Goal: Information Seeking & Learning: Learn about a topic

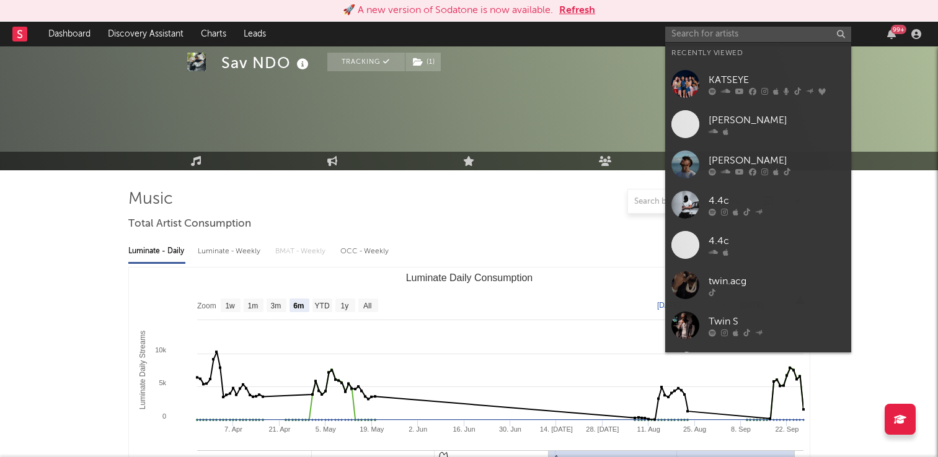
select select "6m"
select select "All"
click at [728, 29] on input "text" at bounding box center [758, 34] width 186 height 15
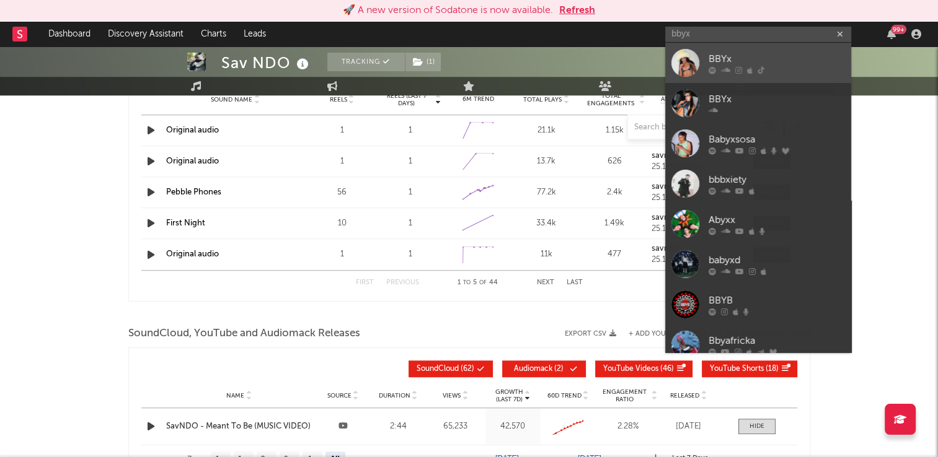
type input "bbyx"
click at [720, 61] on div "BBYx" at bounding box center [777, 58] width 136 height 15
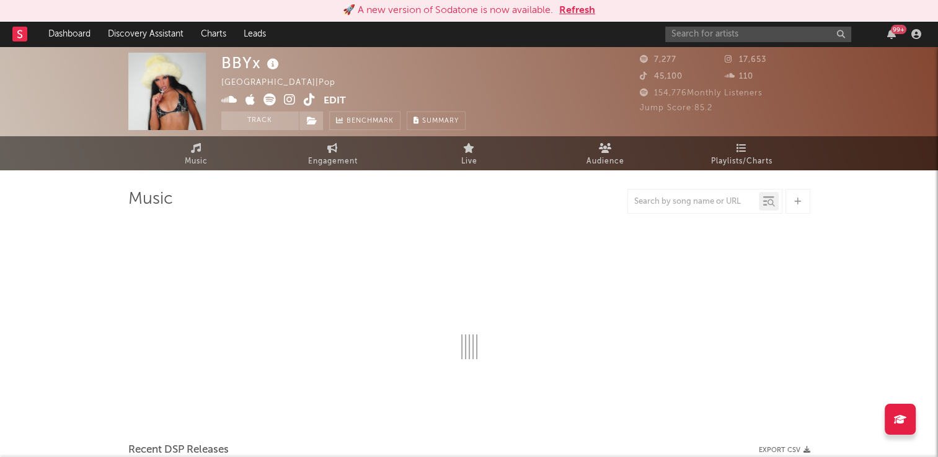
select select "6m"
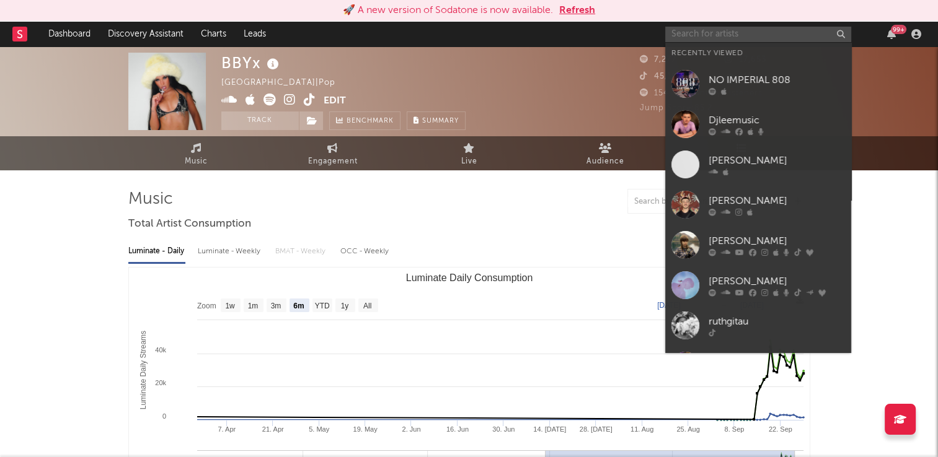
click at [728, 34] on input "text" at bounding box center [758, 34] width 186 height 15
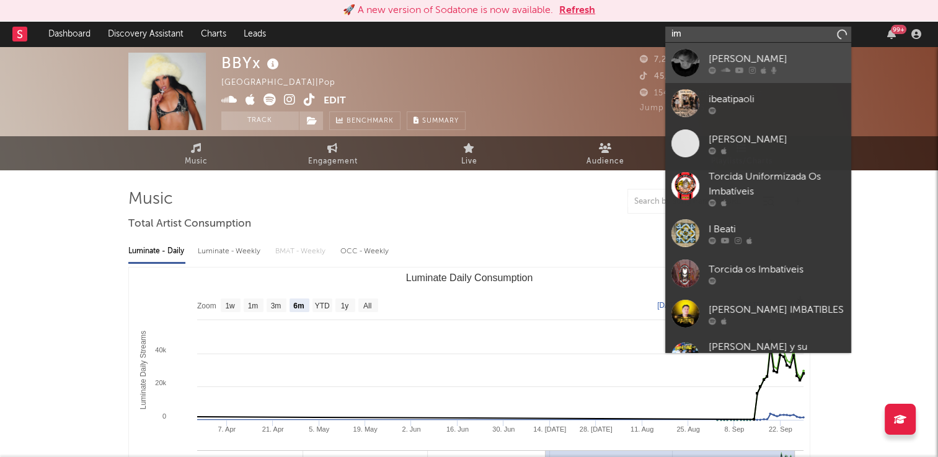
type input "i"
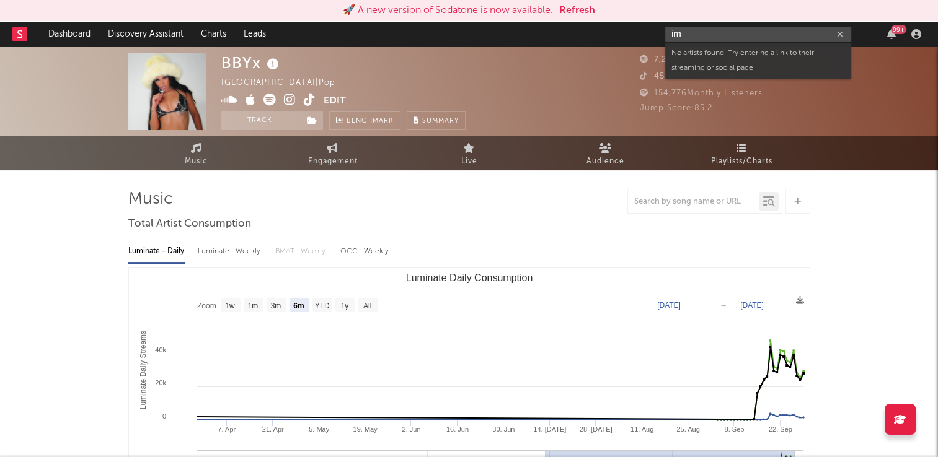
type input "i"
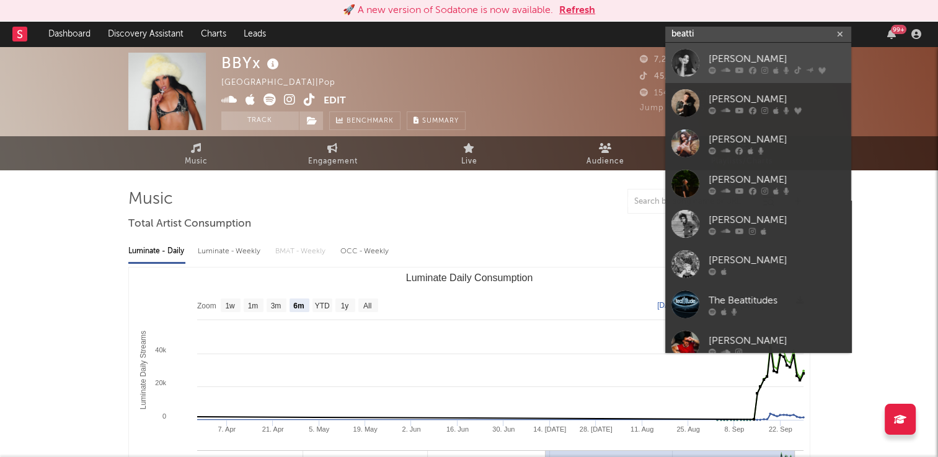
type input "beatti"
click at [727, 58] on div "Beattie" at bounding box center [777, 58] width 136 height 15
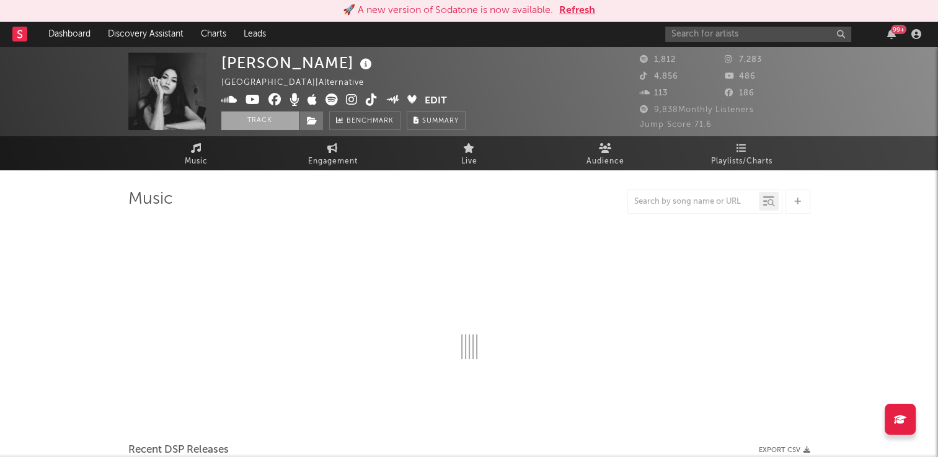
click at [255, 123] on button "Track" at bounding box center [259, 121] width 77 height 19
select select "6m"
click at [311, 120] on icon at bounding box center [312, 121] width 11 height 9
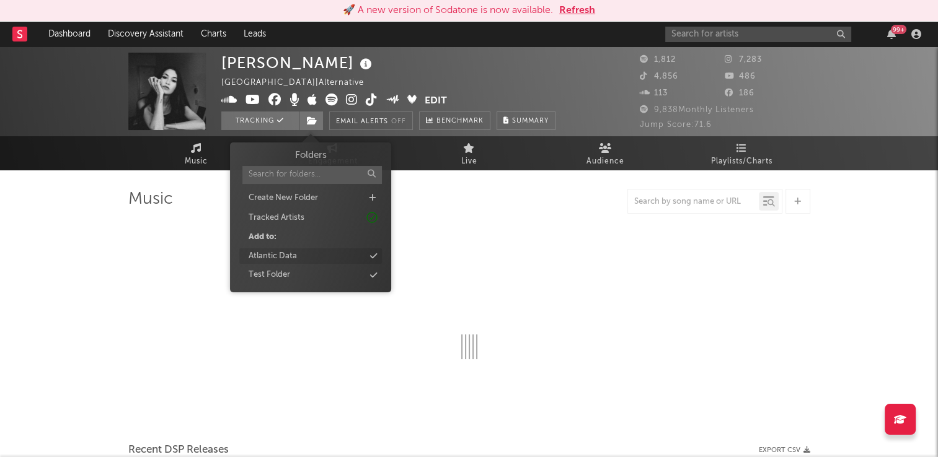
select select "6m"
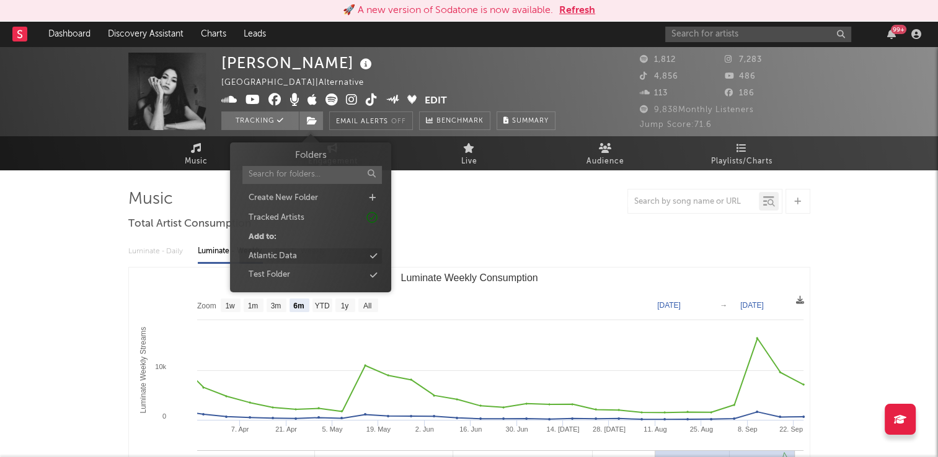
click at [298, 257] on div "Atlantic Data" at bounding box center [310, 257] width 143 height 16
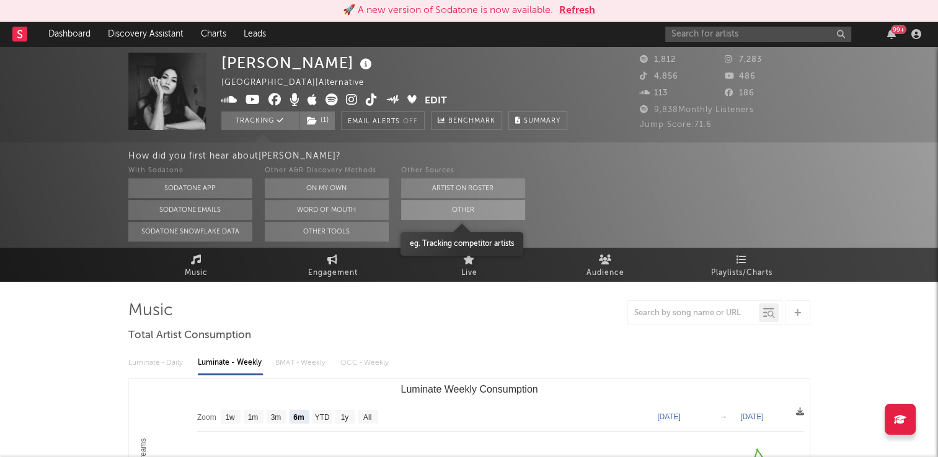
click at [480, 212] on button "Other" at bounding box center [463, 210] width 124 height 20
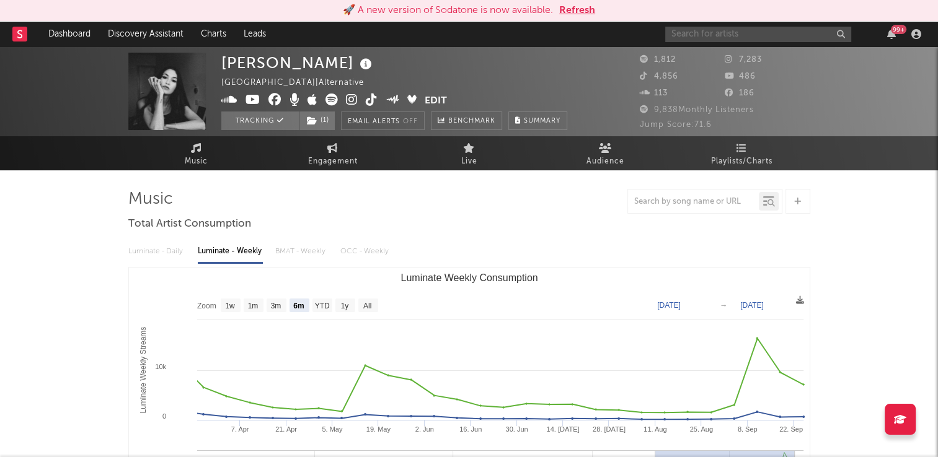
click at [801, 38] on input "text" at bounding box center [758, 34] width 186 height 15
click at [239, 159] on link "Music" at bounding box center [196, 153] width 136 height 34
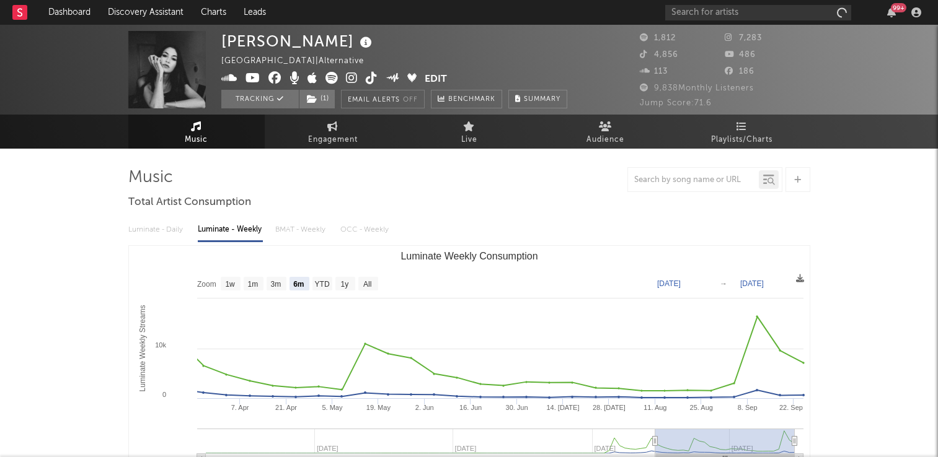
select select "6m"
click at [357, 43] on icon at bounding box center [366, 42] width 18 height 17
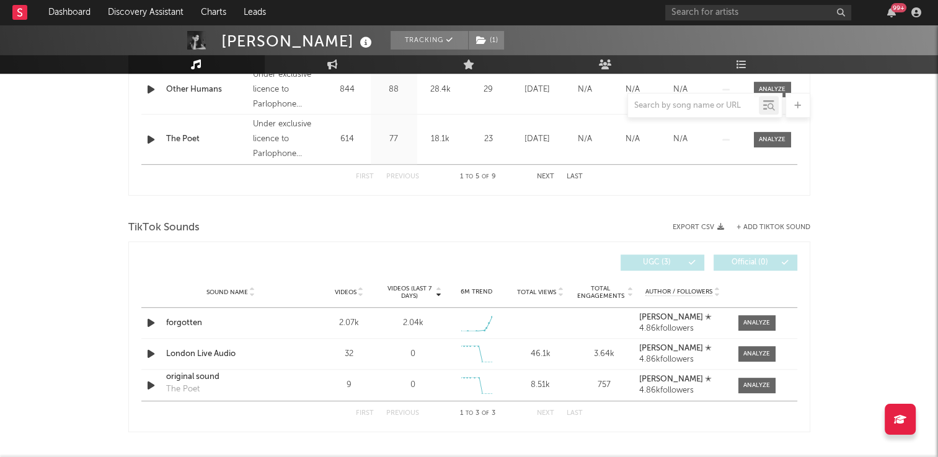
scroll to position [806, 0]
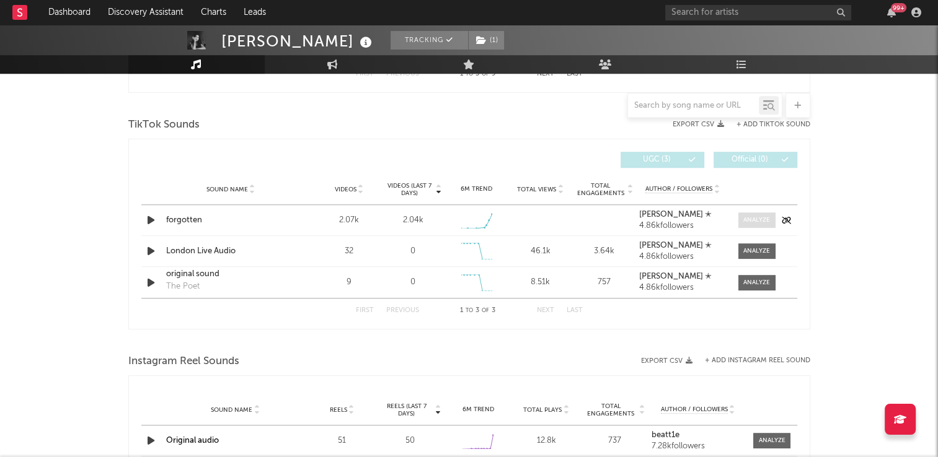
click at [749, 218] on div at bounding box center [756, 220] width 27 height 9
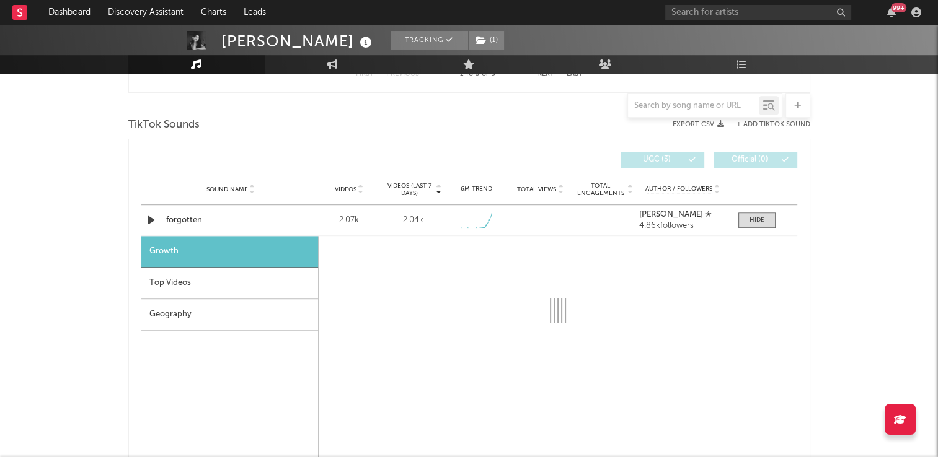
select select "1w"
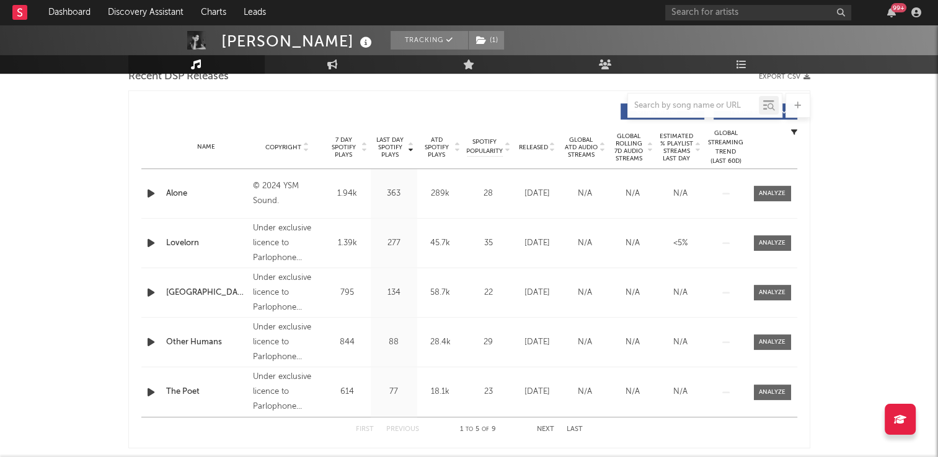
scroll to position [354, 0]
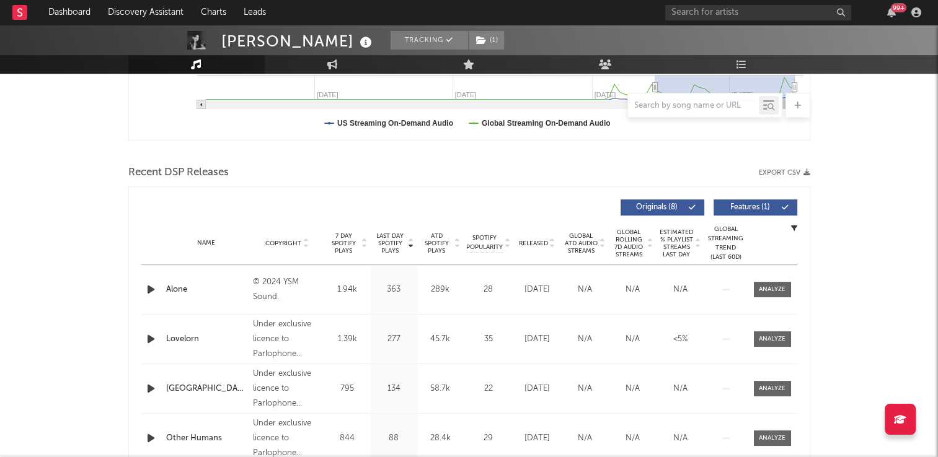
click at [306, 239] on icon at bounding box center [306, 241] width 6 height 5
click at [305, 239] on icon at bounding box center [306, 241] width 6 height 5
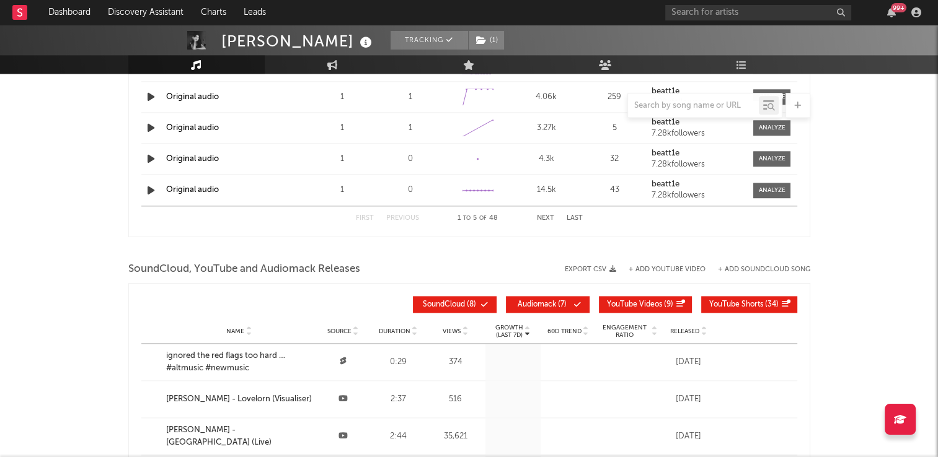
scroll to position [1656, 0]
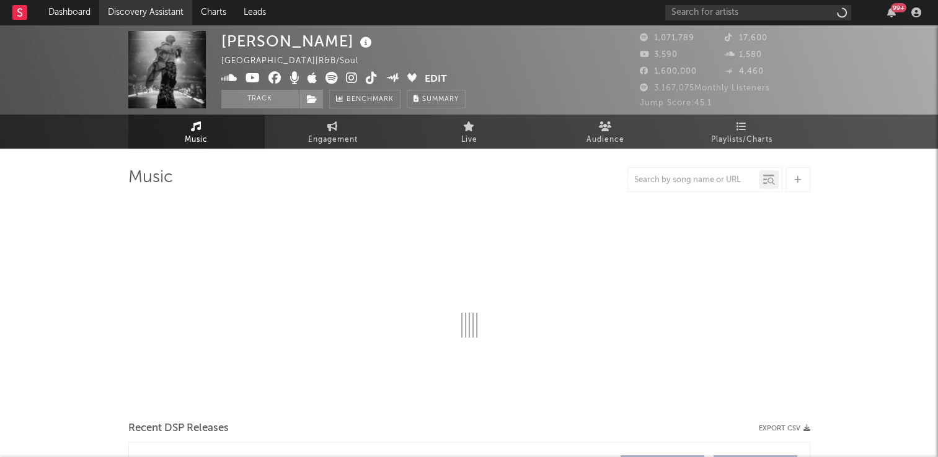
select select "6m"
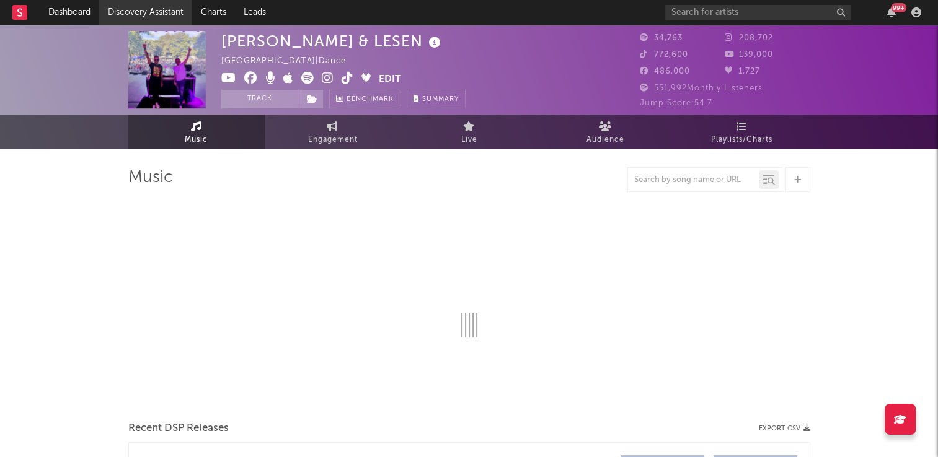
select select "6m"
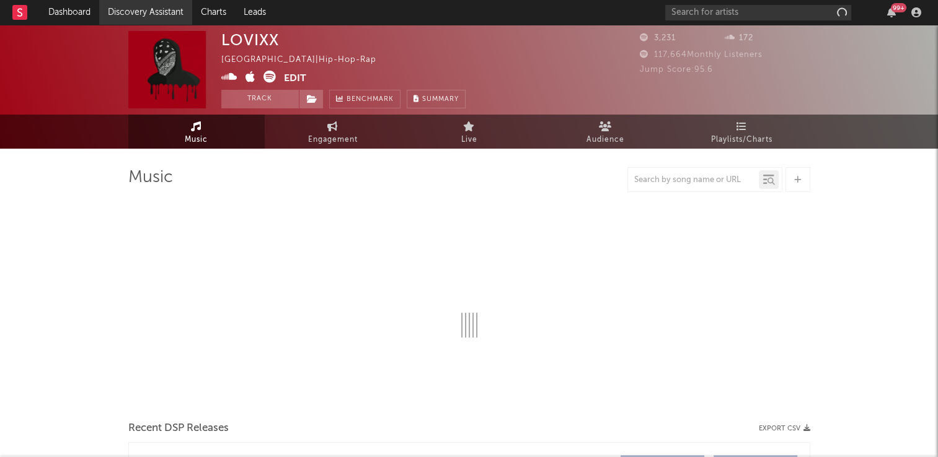
select select "1w"
